Goal: Find specific page/section: Find specific page/section

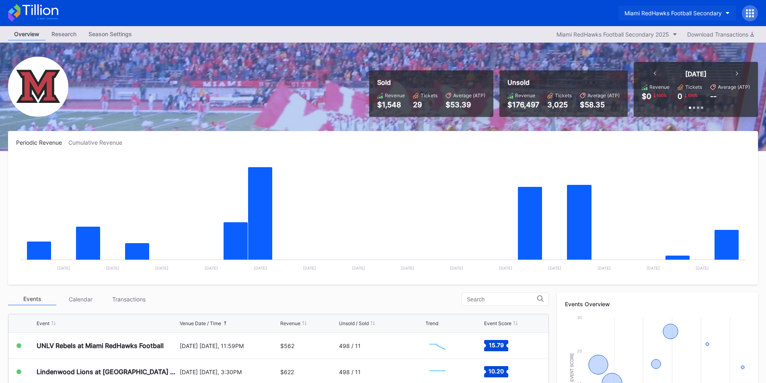
click at [642, 14] on div "Miami RedHawks Football Secondary" at bounding box center [672, 13] width 97 height 7
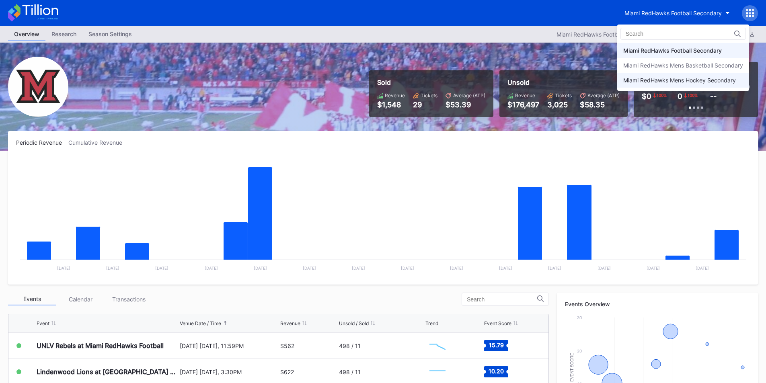
click at [650, 79] on div "Miami RedHawks Mens Hockey Secondary" at bounding box center [679, 80] width 113 height 7
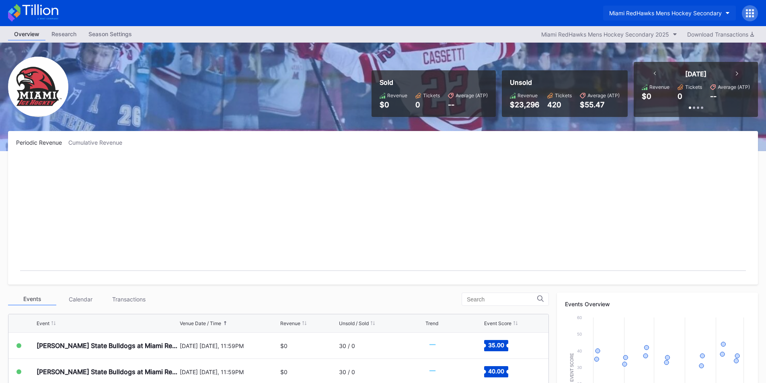
click at [645, 11] on div "Miami RedHawks Mens Hockey Secondary" at bounding box center [665, 13] width 113 height 7
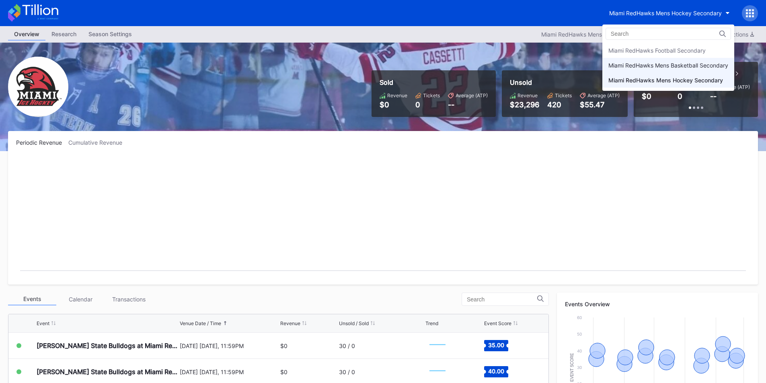
click at [646, 65] on div "Miami RedHawks Mens Basketball Secondary" at bounding box center [668, 65] width 120 height 7
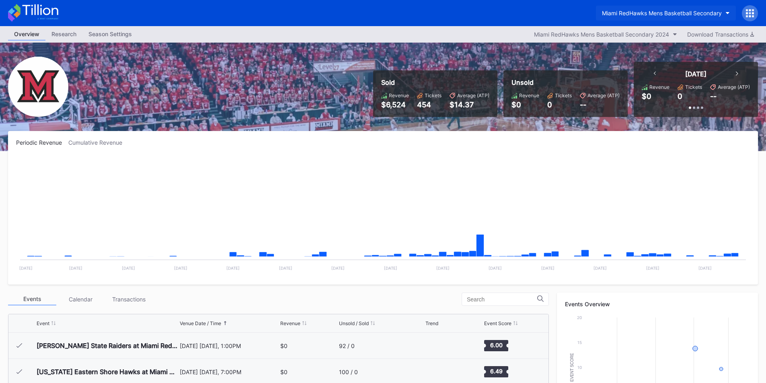
click at [635, 16] on div "Miami RedHawks Mens Basketball Secondary" at bounding box center [662, 13] width 120 height 7
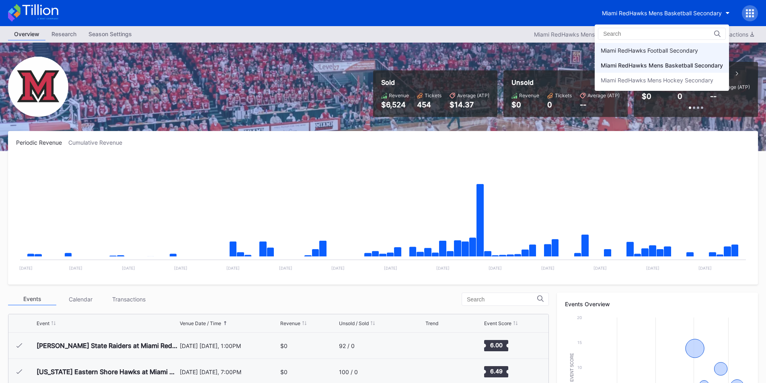
click at [638, 55] on div "Miami RedHawks Football Secondary" at bounding box center [662, 50] width 134 height 15
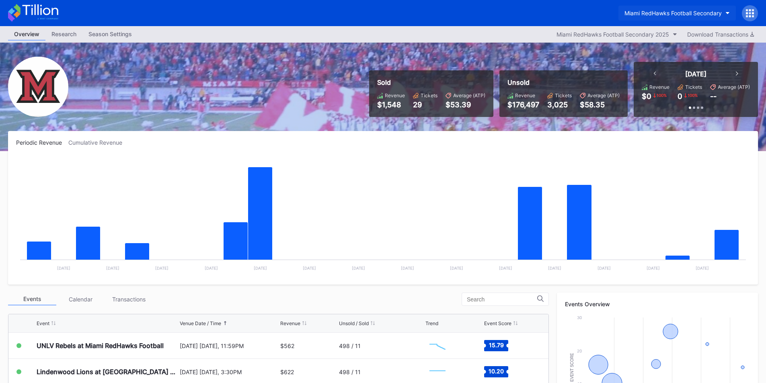
click at [677, 12] on div "Miami RedHawks Football Secondary" at bounding box center [672, 13] width 97 height 7
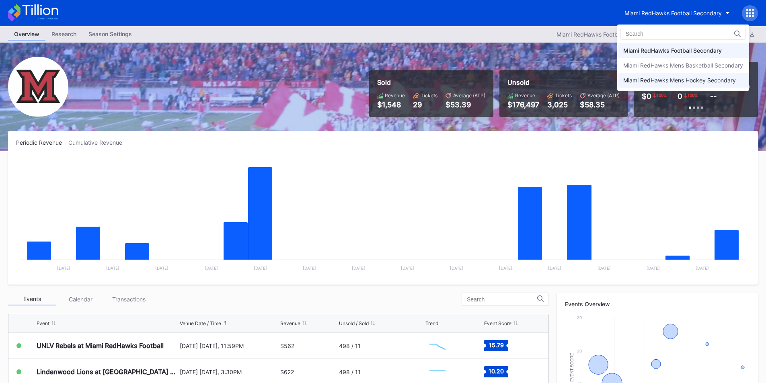
click at [655, 80] on div "Miami RedHawks Mens Hockey Secondary" at bounding box center [679, 80] width 113 height 7
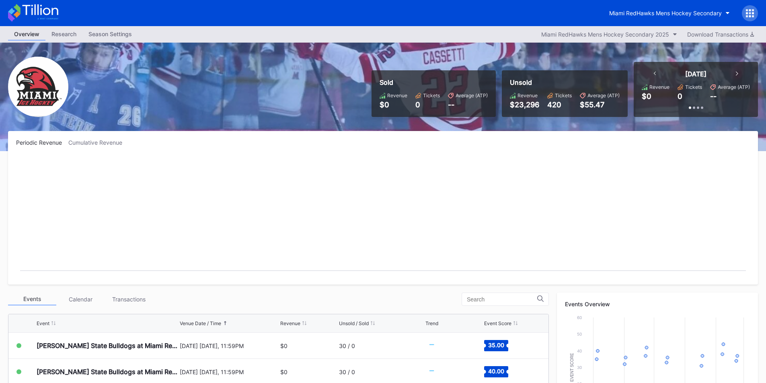
click at [652, 14] on div "Miami RedHawks Mens Hockey Secondary" at bounding box center [665, 13] width 113 height 7
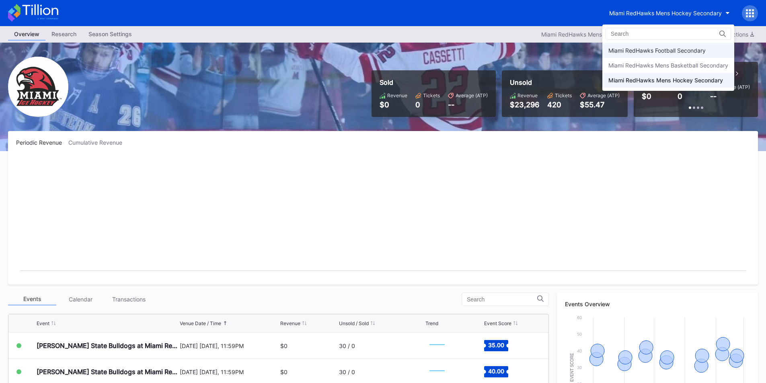
click at [644, 46] on div "Miami RedHawks Football Secondary" at bounding box center [668, 50] width 132 height 15
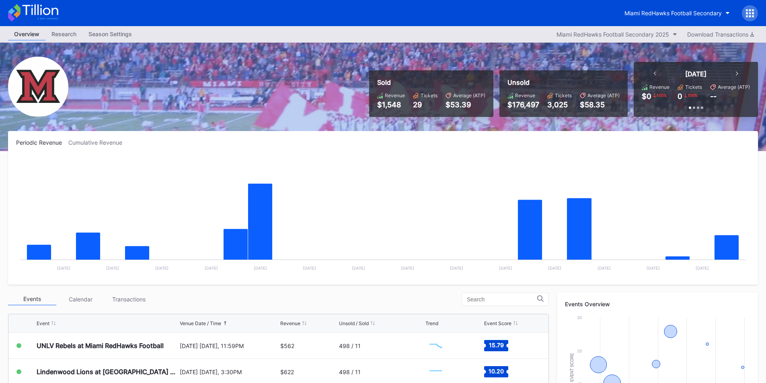
click at [435, 22] on div "Miami RedHawks Football Secondary" at bounding box center [383, 13] width 766 height 26
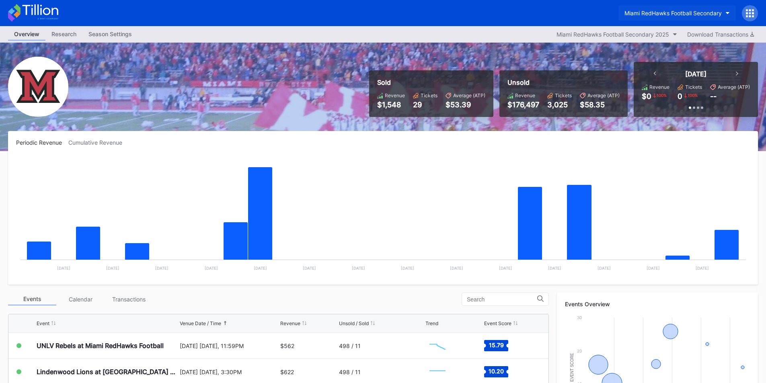
drag, startPoint x: 663, startPoint y: 21, endPoint x: 660, endPoint y: 17, distance: 4.8
click at [663, 20] on div "Miami RedHawks Football Secondary" at bounding box center [688, 13] width 140 height 16
click at [660, 17] on button "Miami RedHawks Football Secondary" at bounding box center [676, 13] width 117 height 15
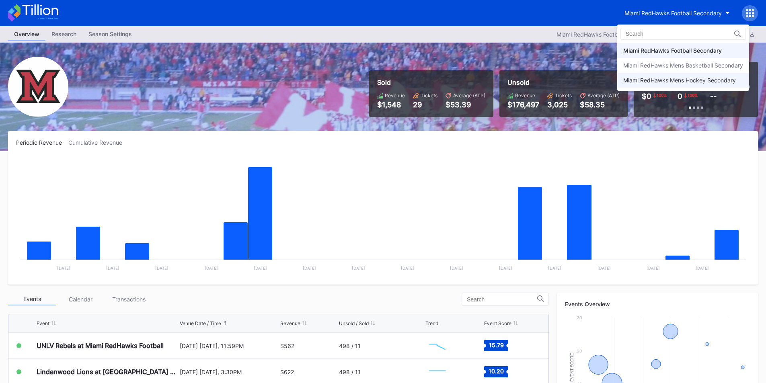
click at [636, 82] on div "Miami RedHawks Mens Hockey Secondary" at bounding box center [679, 80] width 113 height 7
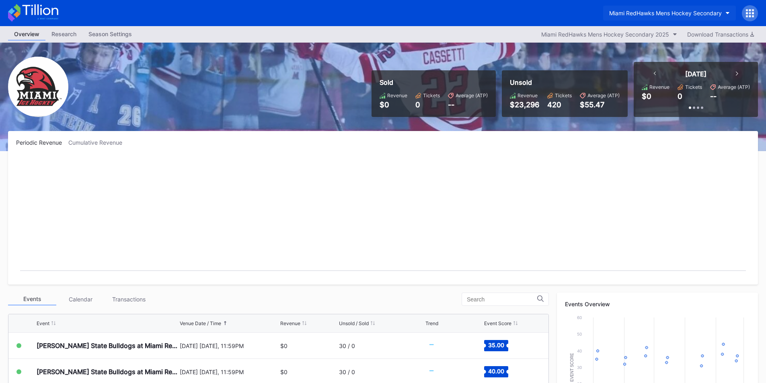
click at [636, 19] on button "Miami RedHawks Mens Hockey Secondary" at bounding box center [669, 13] width 133 height 15
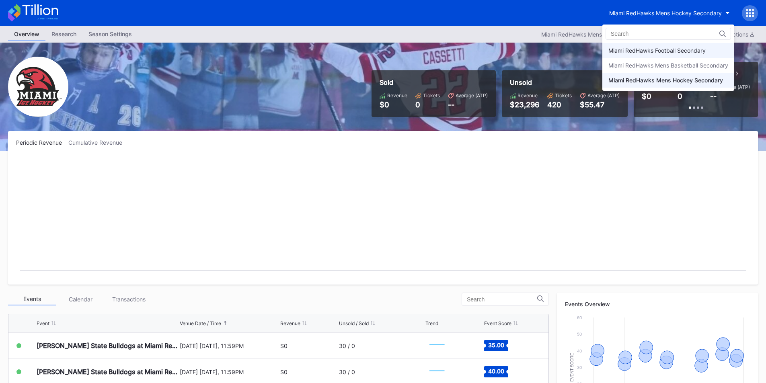
click at [647, 45] on div "Miami RedHawks Football Secondary" at bounding box center [668, 50] width 132 height 15
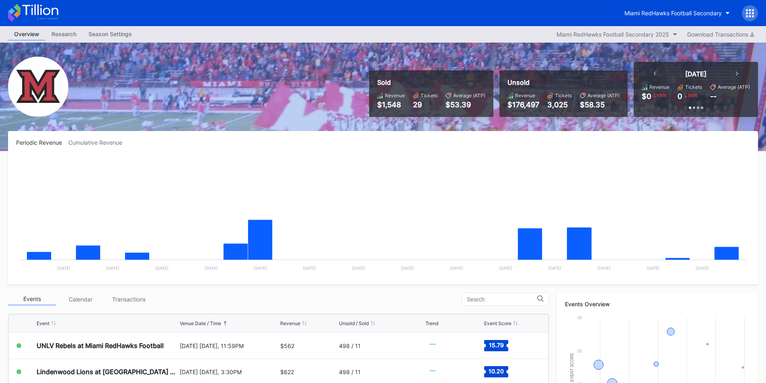
click at [445, 64] on div "Sold Revenue $1,548 Tickets 29 Average (ATP) $53.39 Unsold Revenue $176,497 Tic…" at bounding box center [560, 89] width 395 height 55
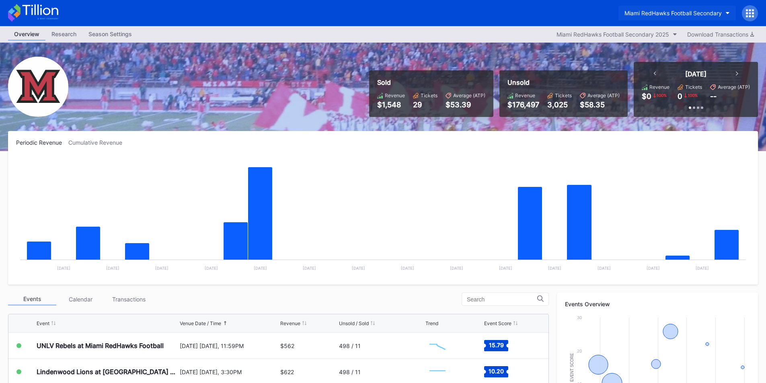
click at [656, 17] on button "Miami RedHawks Football Secondary" at bounding box center [676, 13] width 117 height 15
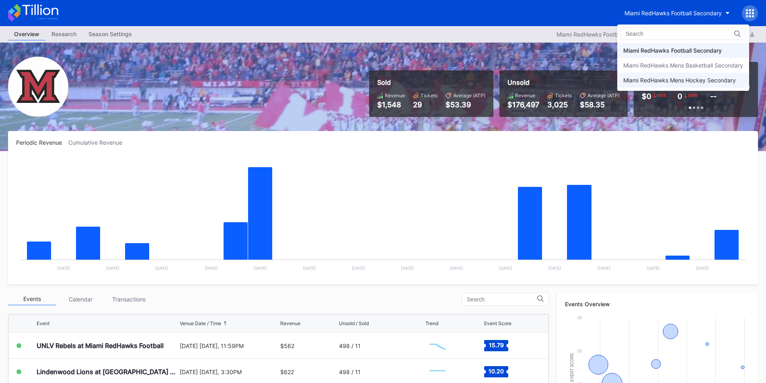
click at [666, 82] on div "Miami RedHawks Mens Hockey Secondary" at bounding box center [679, 80] width 113 height 7
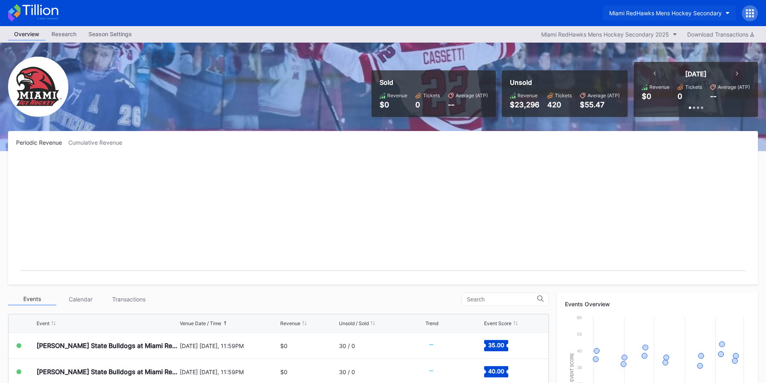
click at [665, 14] on div "Miami RedHawks Mens Hockey Secondary" at bounding box center [665, 13] width 113 height 7
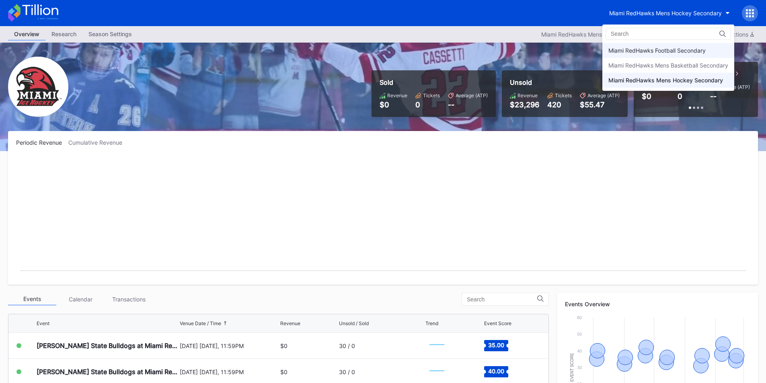
click at [663, 48] on div "Miami RedHawks Football Secondary" at bounding box center [656, 50] width 97 height 7
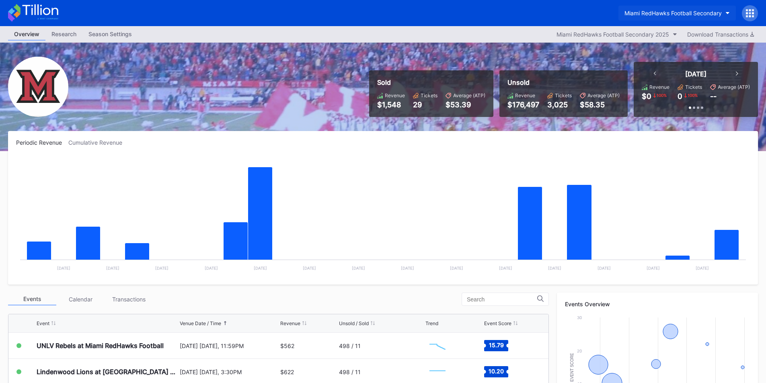
click at [645, 15] on div "Miami RedHawks Football Secondary" at bounding box center [672, 13] width 97 height 7
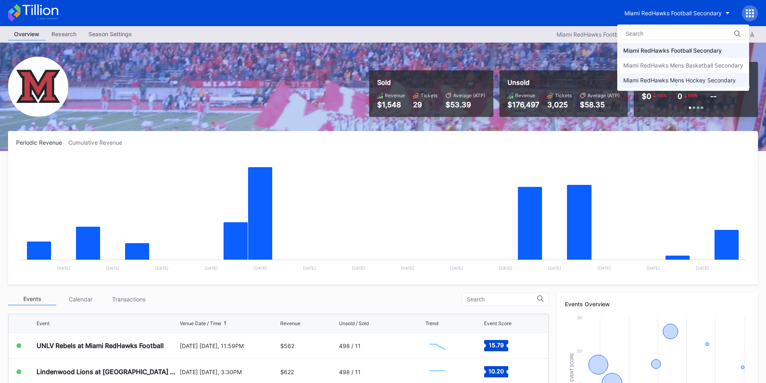
click at [653, 78] on div "Miami RedHawks Mens Hockey Secondary" at bounding box center [679, 80] width 113 height 7
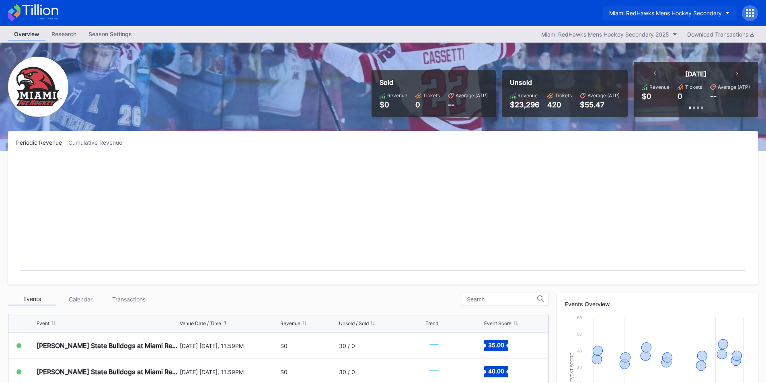
click at [642, 10] on div "Miami RedHawks Mens Hockey Secondary" at bounding box center [665, 13] width 113 height 7
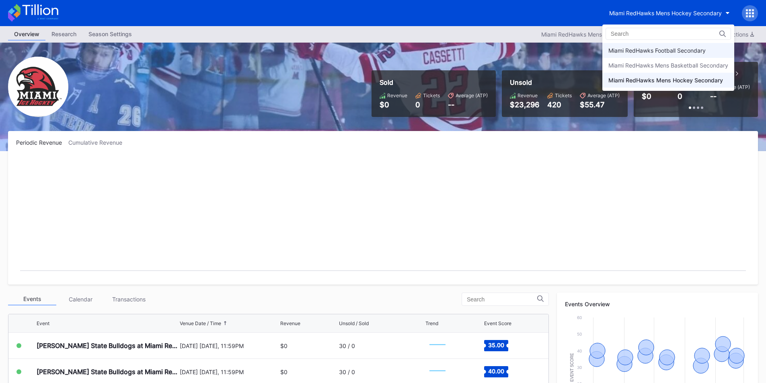
click at [646, 45] on div "Miami RedHawks Football Secondary" at bounding box center [668, 50] width 132 height 15
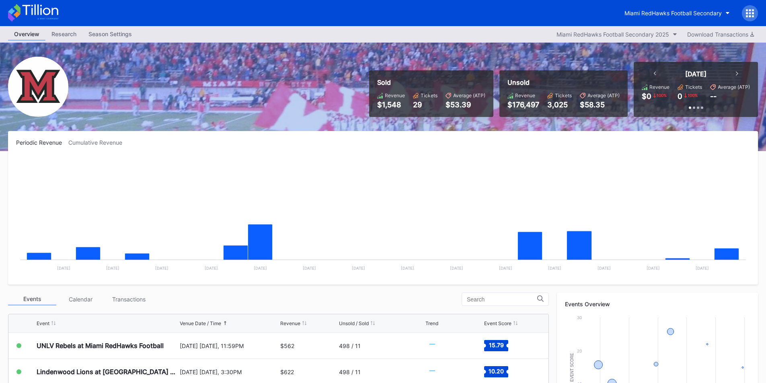
click at [534, 176] on rect "Chart title" at bounding box center [383, 216] width 734 height 121
